Goal: Transaction & Acquisition: Purchase product/service

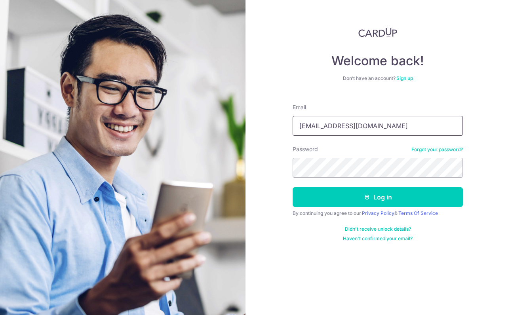
type input "aikfan88@gmail.com"
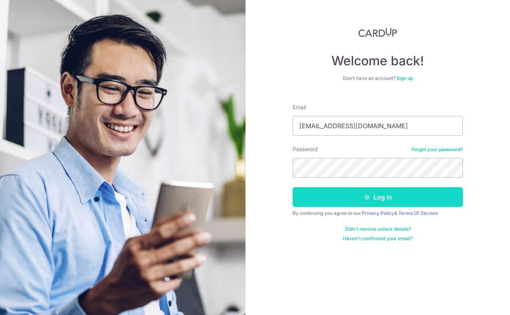
click at [369, 200] on icon "submit" at bounding box center [367, 197] width 6 height 6
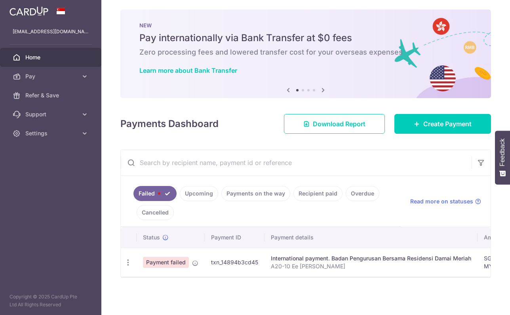
scroll to position [3, 0]
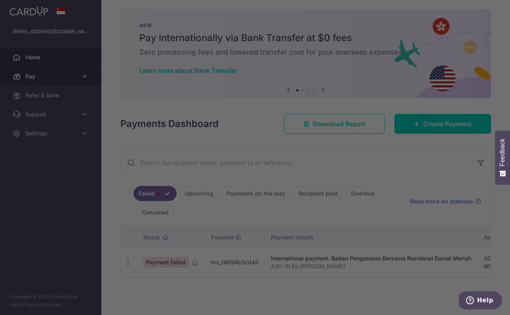
click at [60, 80] on div at bounding box center [258, 159] width 516 height 319
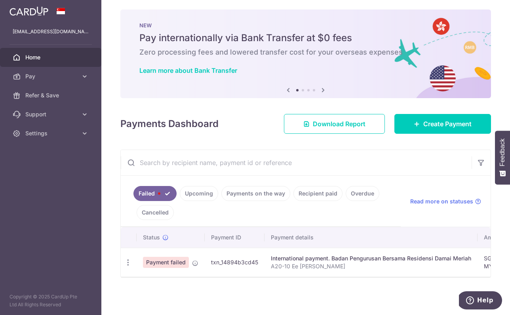
scroll to position [0, 0]
click at [125, 263] on icon "button" at bounding box center [128, 263] width 8 height 8
click at [244, 241] on th "Payment ID" at bounding box center [235, 237] width 60 height 21
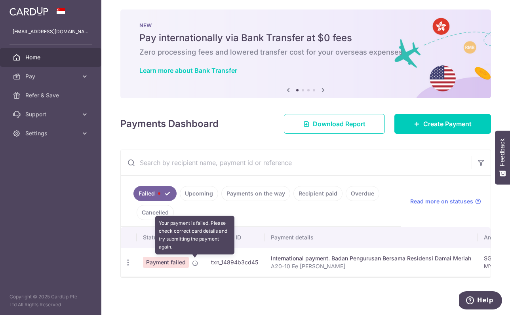
click at [193, 263] on icon at bounding box center [195, 263] width 6 height 6
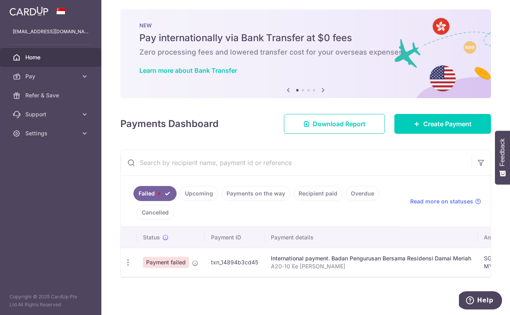
click at [201, 197] on link "Upcoming" at bounding box center [199, 193] width 38 height 15
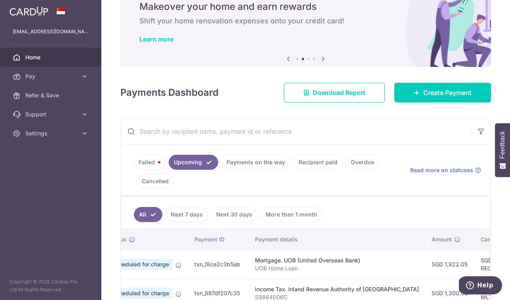
scroll to position [39, 0]
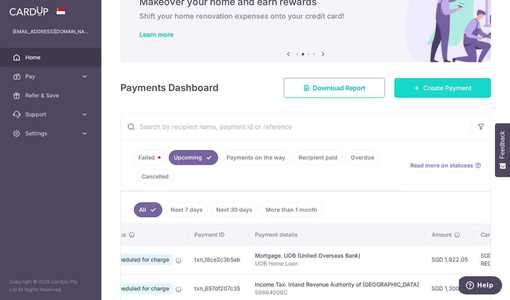
click at [419, 94] on link "Create Payment" at bounding box center [443, 88] width 97 height 20
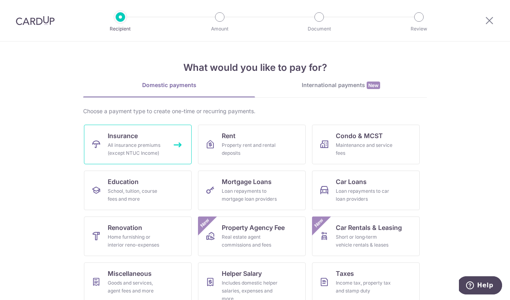
click at [162, 145] on div "All insurance premiums (except NTUC Income)" at bounding box center [136, 149] width 57 height 16
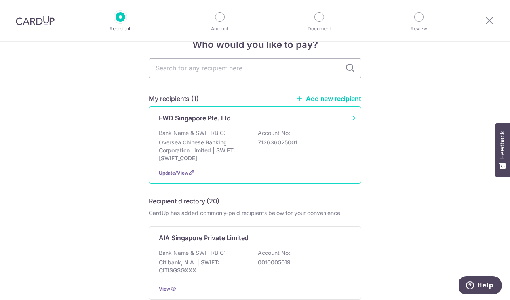
scroll to position [20, 0]
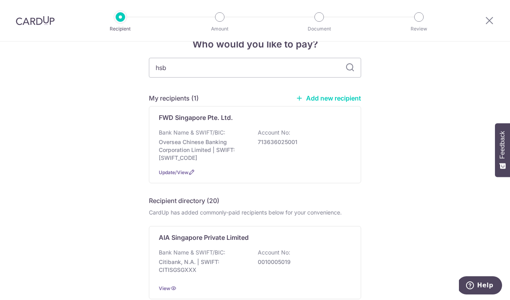
type input "hsbc"
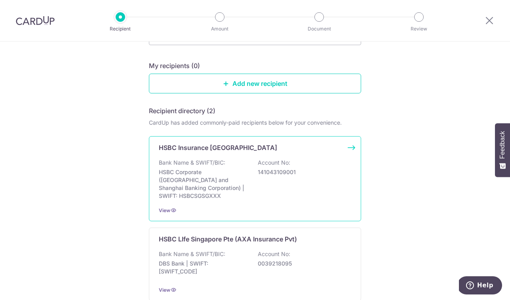
scroll to position [75, 0]
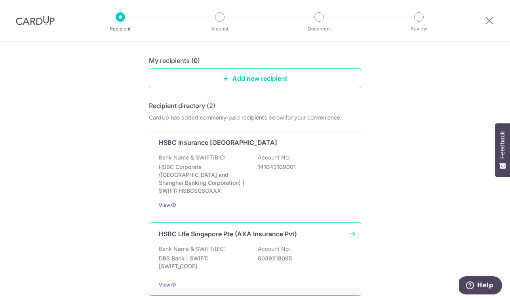
click at [240, 234] on div "HSBC LIfe Singapore Pte (AXA Insurance Pvt) Bank Name & SWIFT/BIC: DBS Bank | S…" at bounding box center [255, 259] width 212 height 73
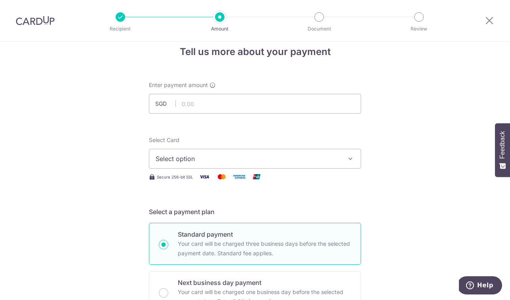
scroll to position [16, 0]
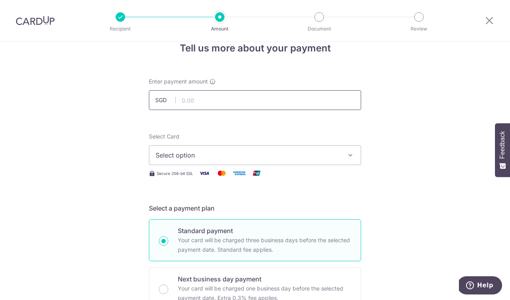
click at [226, 93] on input "text" at bounding box center [255, 100] width 212 height 20
type input "1,116.00"
click at [224, 155] on span "Select option" at bounding box center [248, 156] width 185 height 10
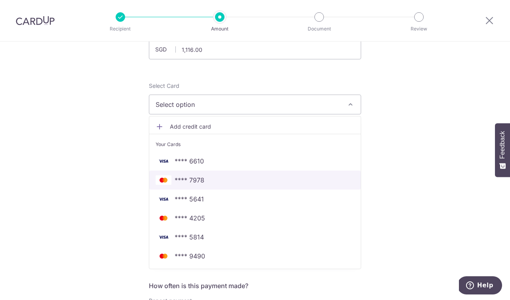
scroll to position [69, 0]
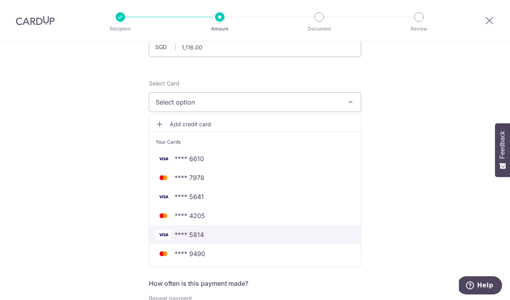
click at [213, 231] on span "**** 5814" at bounding box center [255, 235] width 199 height 10
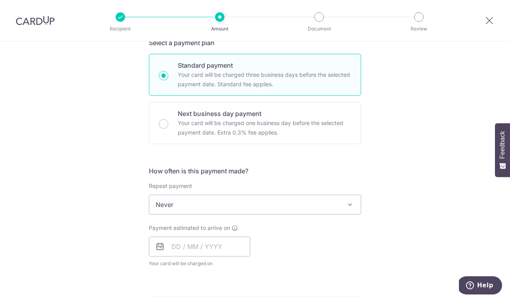
scroll to position [183, 0]
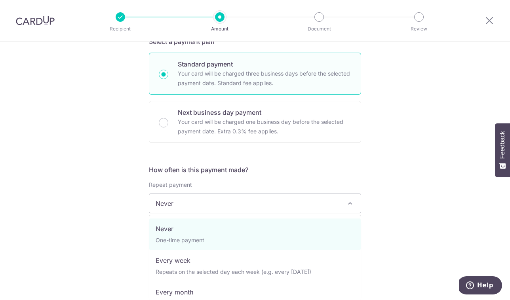
click at [225, 206] on span "Never" at bounding box center [255, 203] width 212 height 19
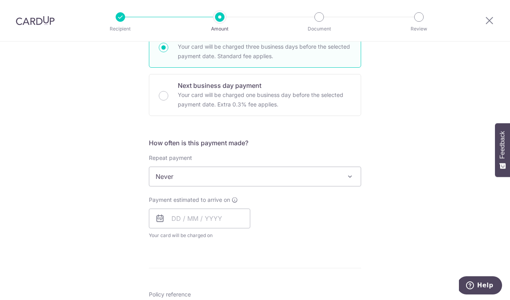
scroll to position [217, 0]
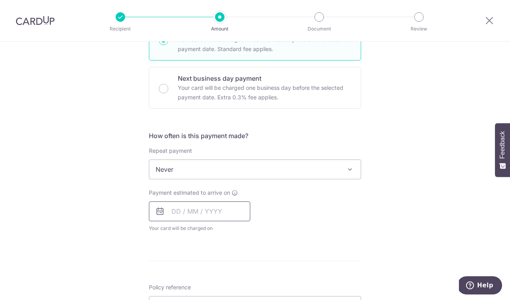
click at [209, 209] on input "text" at bounding box center [199, 212] width 101 height 20
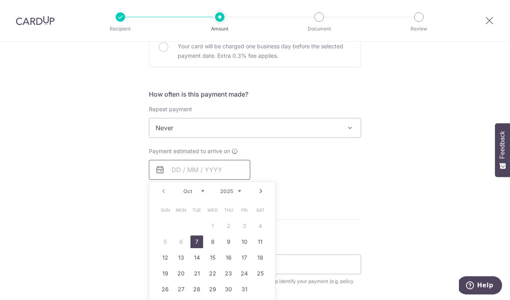
scroll to position [261, 0]
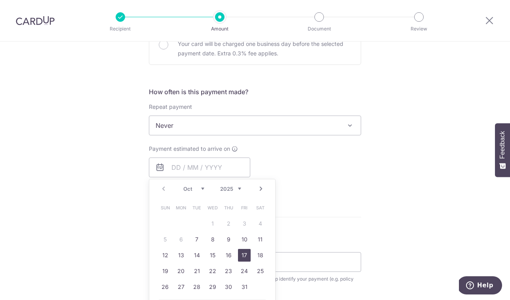
click at [245, 254] on link "17" at bounding box center [244, 255] width 13 height 13
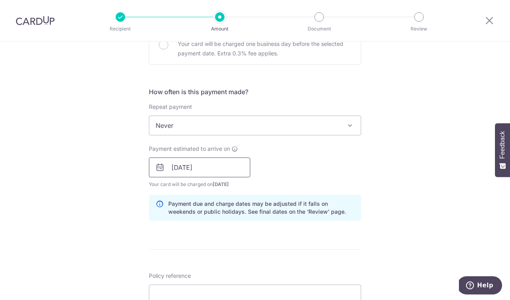
click at [210, 169] on input "17/10/2025" at bounding box center [199, 168] width 101 height 20
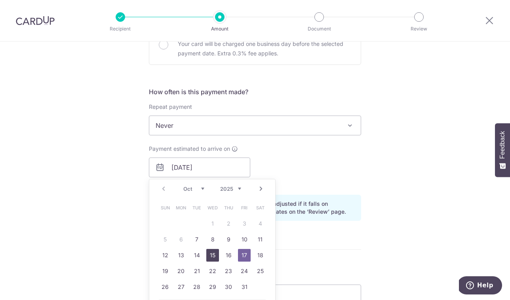
click at [208, 256] on link "15" at bounding box center [212, 255] width 13 height 13
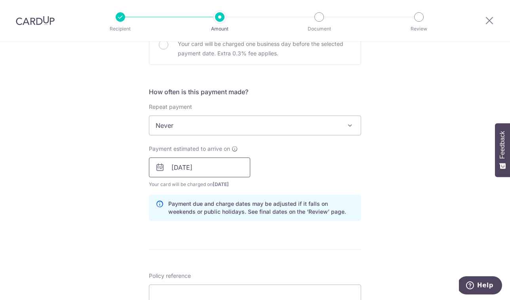
click at [225, 169] on input "15/10/2025" at bounding box center [199, 168] width 101 height 20
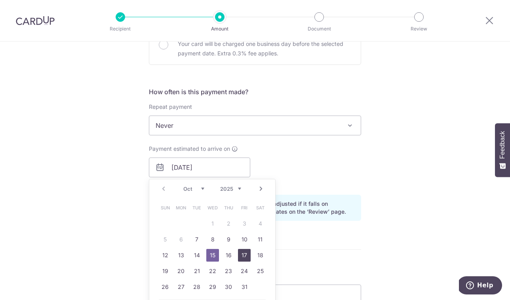
click at [242, 256] on link "17" at bounding box center [244, 255] width 13 height 13
type input "17/10/2025"
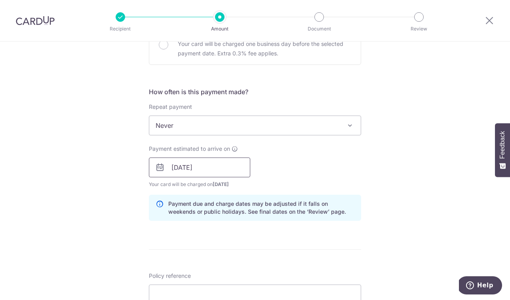
click at [218, 162] on input "17/10/2025" at bounding box center [199, 168] width 101 height 20
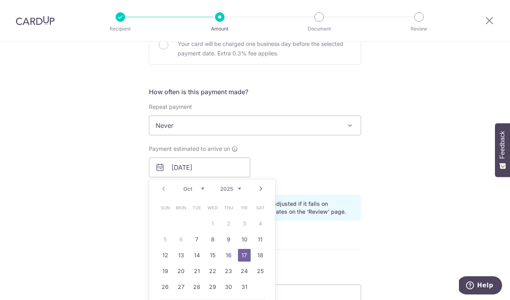
click at [262, 193] on link "Next" at bounding box center [261, 189] width 10 height 10
click at [411, 191] on div "Tell us more about your payment Enter payment amount SGD 1,116.00 1116.00 Selec…" at bounding box center [255, 154] width 510 height 749
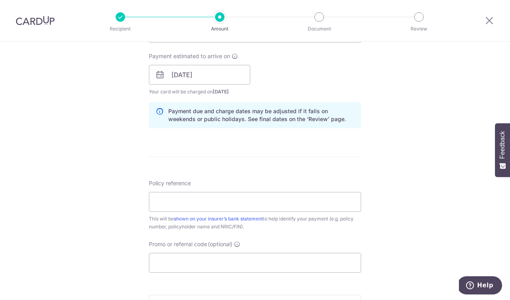
scroll to position [357, 0]
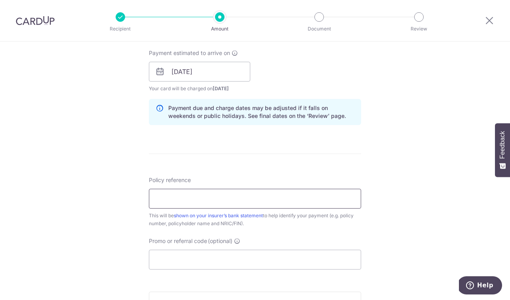
click at [307, 201] on input "Policy reference" at bounding box center [255, 199] width 212 height 20
type input "302-4587226"
click at [271, 264] on input "Promo or referral code (optional)" at bounding box center [255, 260] width 212 height 20
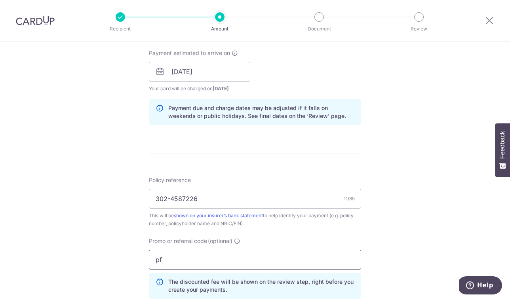
type input "p"
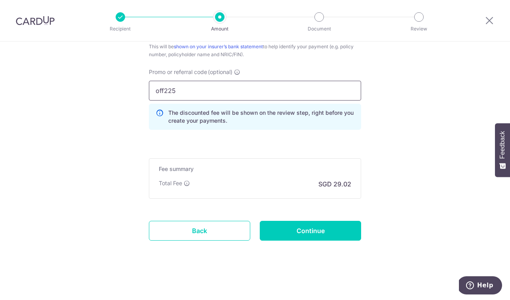
scroll to position [526, 0]
type input "off225"
click at [314, 237] on input "Continue" at bounding box center [310, 231] width 101 height 20
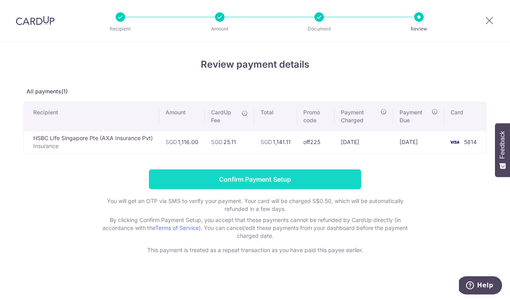
click at [307, 174] on input "Confirm Payment Setup" at bounding box center [255, 180] width 212 height 20
